Goal: Find specific page/section: Find specific page/section

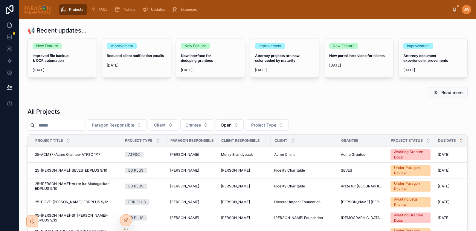
click at [68, 124] on input "text" at bounding box center [59, 125] width 49 height 8
type input "*******"
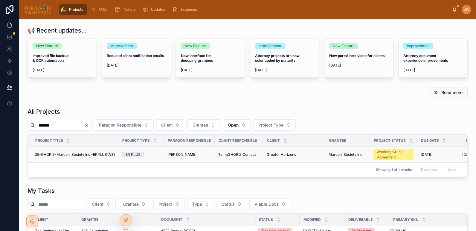
click at [64, 156] on span "25-GHORIZ-Marconi Society Inc.-ERPLUS 7/31" at bounding box center [75, 154] width 80 height 5
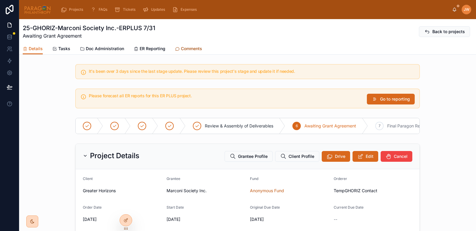
click at [183, 45] on link "Comments" at bounding box center [188, 49] width 27 height 12
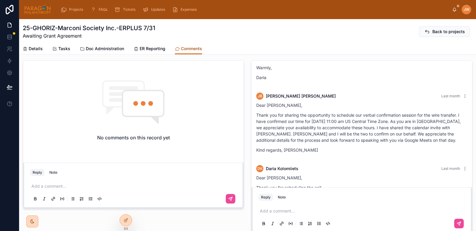
scroll to position [1083, 0]
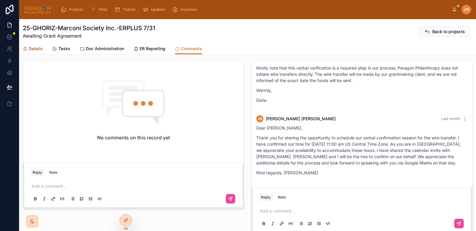
click at [31, 49] on span "Details" at bounding box center [36, 49] width 14 height 6
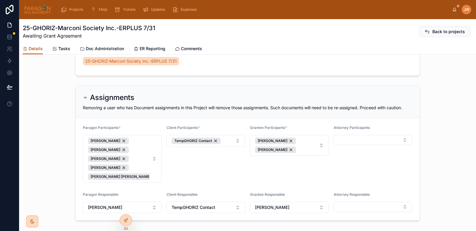
scroll to position [348, 0]
